Goal: Task Accomplishment & Management: Complete application form

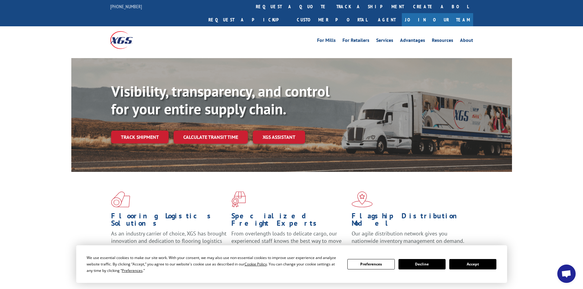
scroll to position [575, 0]
click at [251, 7] on link "request a quote" at bounding box center [291, 6] width 81 height 13
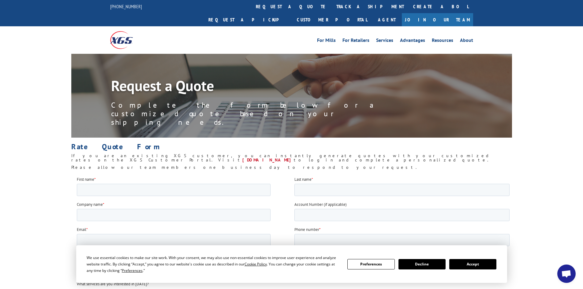
scroll to position [575, 0]
click at [142, 188] on input "First name *" at bounding box center [174, 190] width 194 height 12
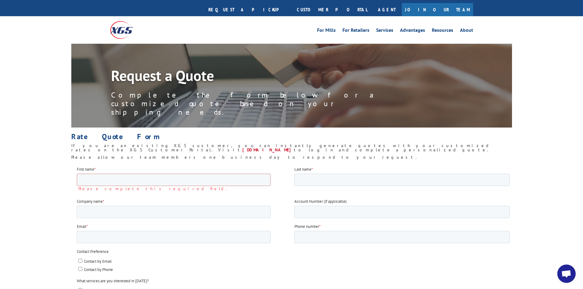
scroll to position [0, 0]
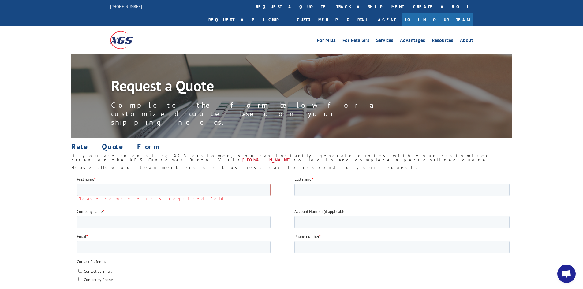
click at [116, 31] on img at bounding box center [121, 39] width 23 height 17
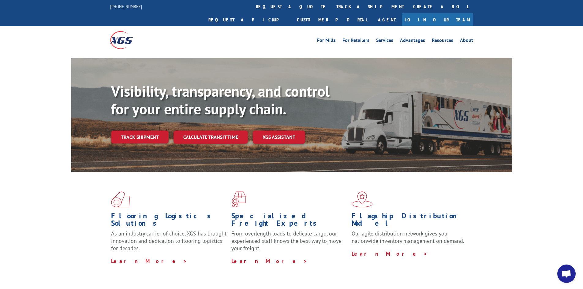
scroll to position [591, 0]
click at [461, 13] on link "Join Our Team" at bounding box center [437, 19] width 71 height 13
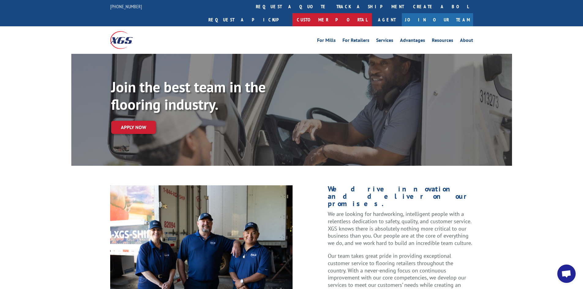
click at [372, 13] on link "Customer Portal" at bounding box center [332, 19] width 80 height 13
